Goal: Information Seeking & Learning: Learn about a topic

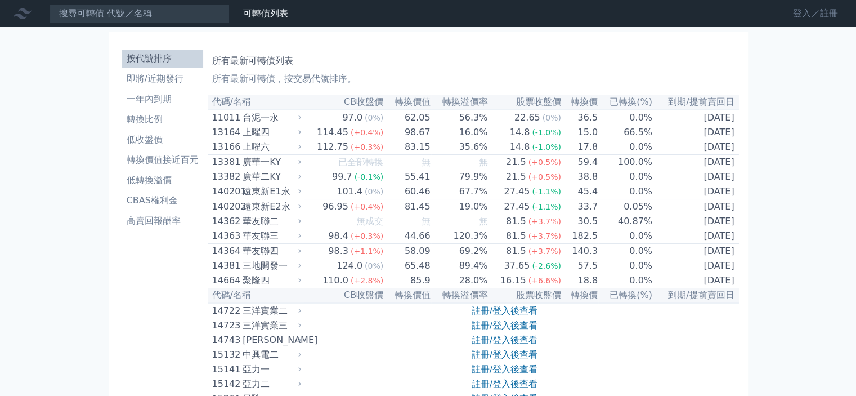
click at [799, 8] on link "登入／註冊" at bounding box center [815, 14] width 63 height 18
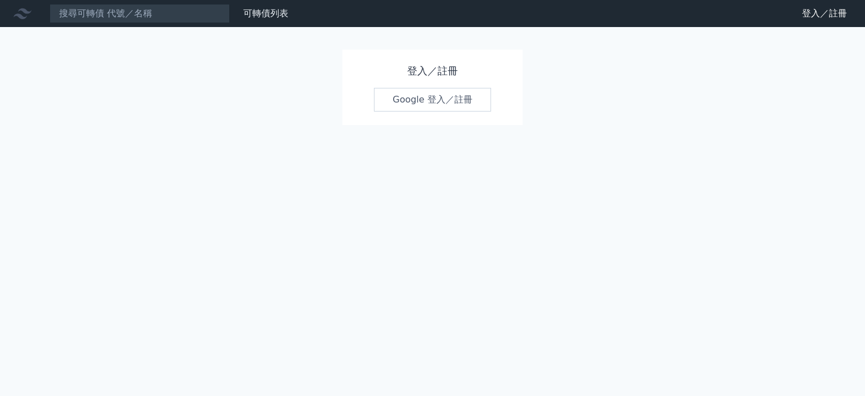
click at [412, 107] on link "Google 登入／註冊" at bounding box center [432, 100] width 117 height 24
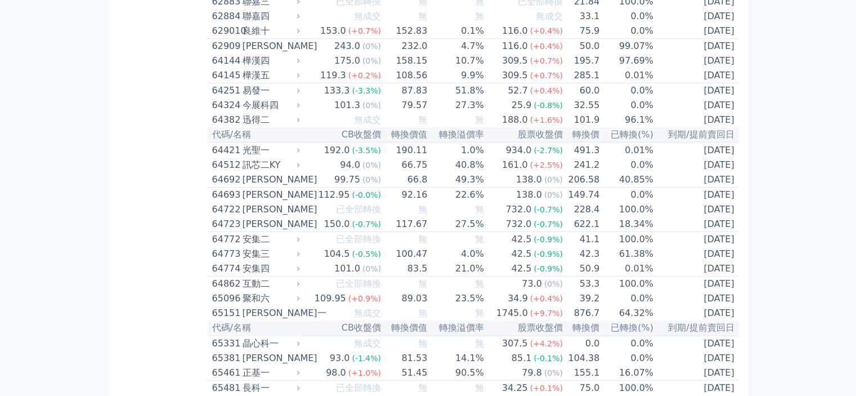
scroll to position [4594, 0]
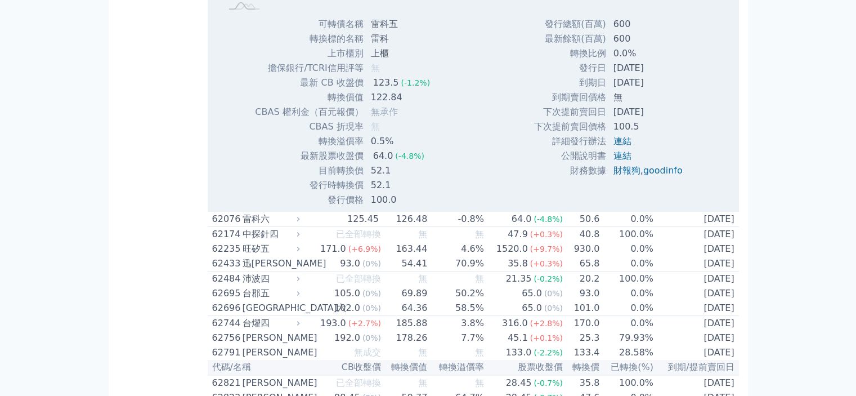
scroll to position [4534, 0]
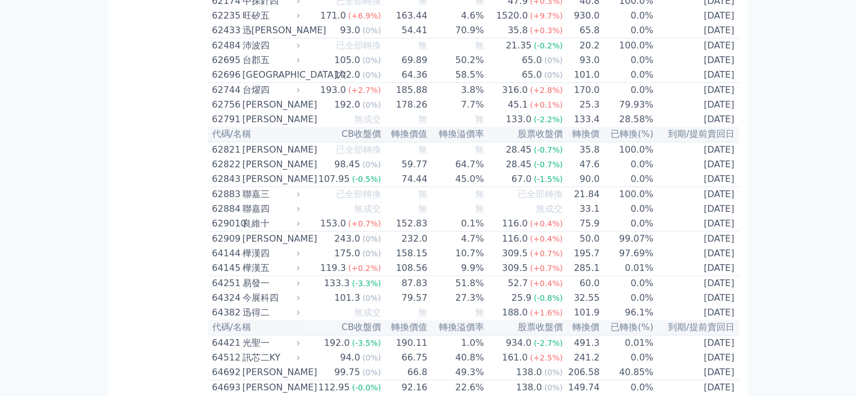
scroll to position [4545, 0]
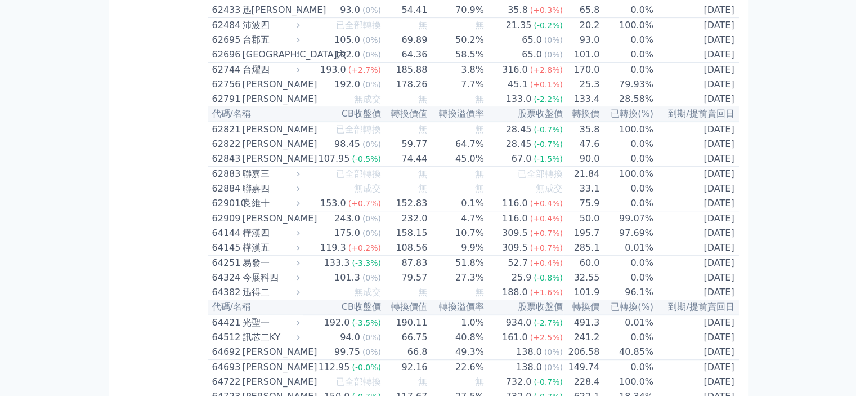
scroll to position [4805, 0]
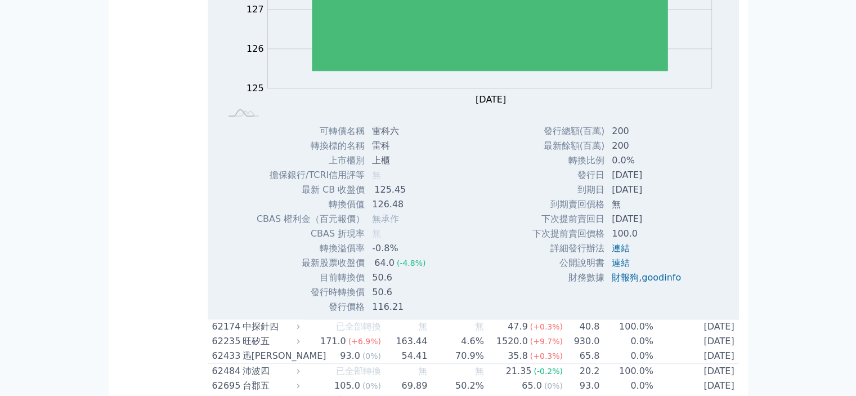
scroll to position [4807, 0]
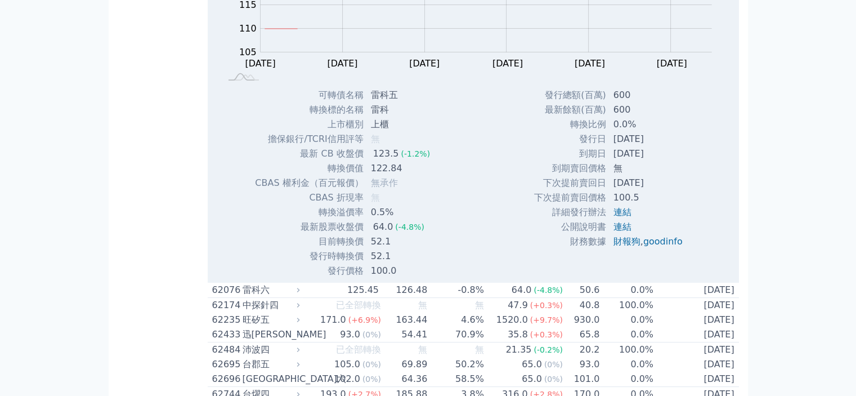
scroll to position [4463, 0]
